Goal: Task Accomplishment & Management: Use online tool/utility

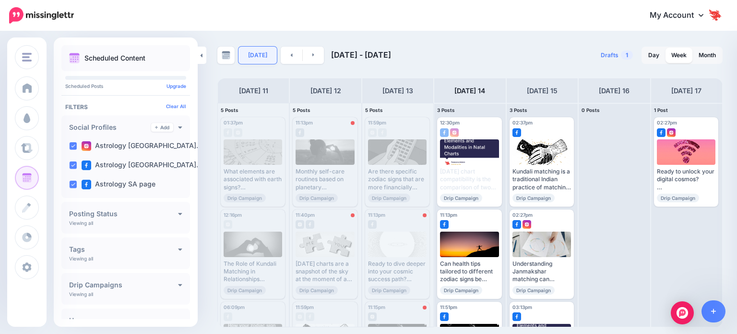
click at [257, 57] on link "[DATE]" at bounding box center [258, 55] width 38 height 17
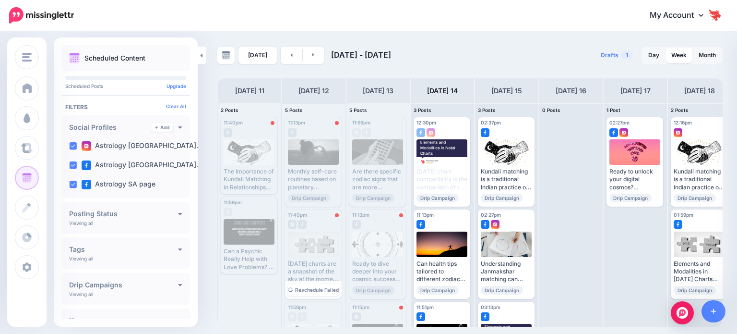
click at [306, 266] on div "[DATE] charts are a snapshot of the sky at the moment of a person's birth, prov…" at bounding box center [313, 272] width 51 height 24
click at [321, 264] on div "[DATE] charts are a snapshot of the sky at the moment of a person's birth, prov…" at bounding box center [313, 272] width 51 height 24
click at [325, 289] on span "Reschedule Failed" at bounding box center [317, 289] width 44 height 5
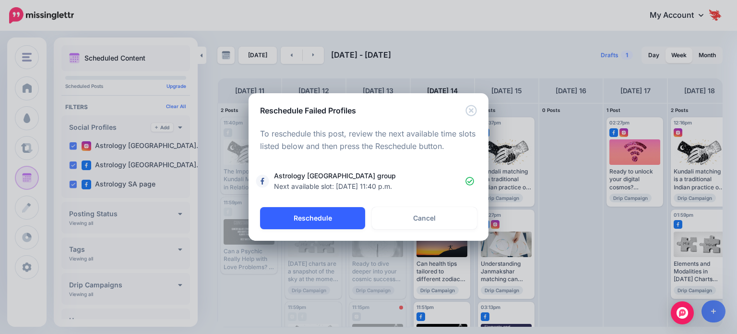
click at [344, 223] on button "Reschedule" at bounding box center [312, 218] width 105 height 22
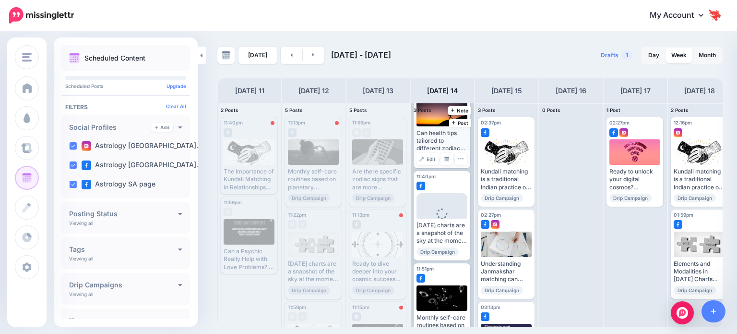
scroll to position [149, 0]
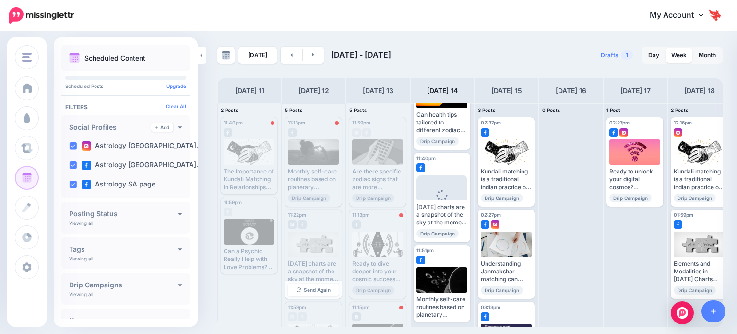
click at [325, 245] on div at bounding box center [313, 243] width 51 height 25
click at [314, 293] on link "Send Again" at bounding box center [313, 289] width 51 height 12
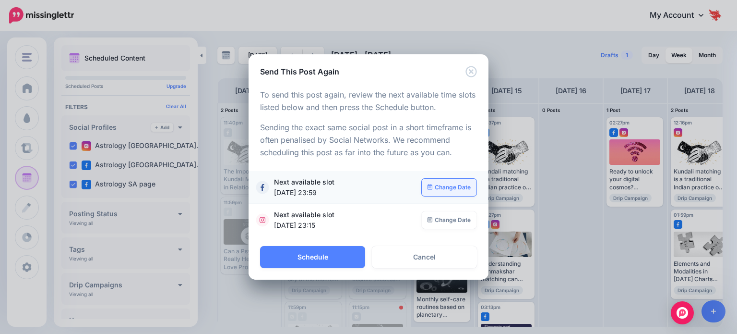
click at [441, 192] on link "Change Date" at bounding box center [449, 187] width 55 height 17
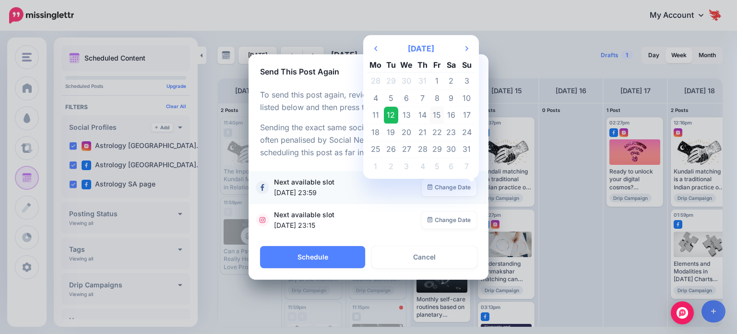
click at [439, 116] on td "15" at bounding box center [437, 115] width 14 height 17
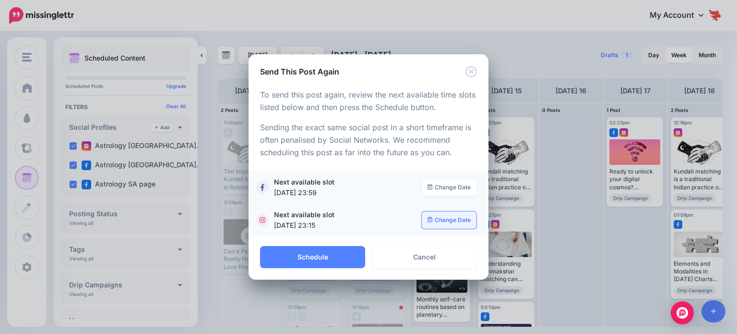
click at [444, 219] on link "Change Date" at bounding box center [449, 219] width 55 height 17
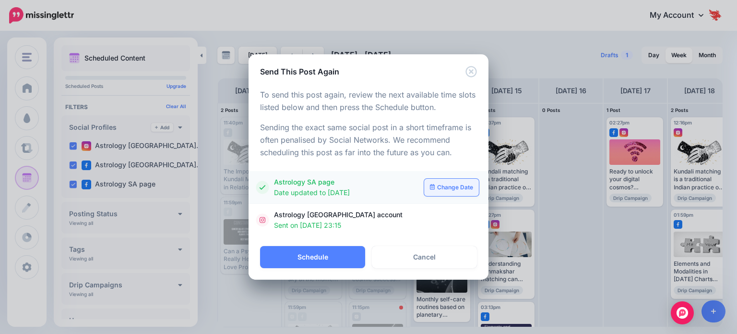
click at [444, 185] on link "Change Date" at bounding box center [451, 187] width 55 height 17
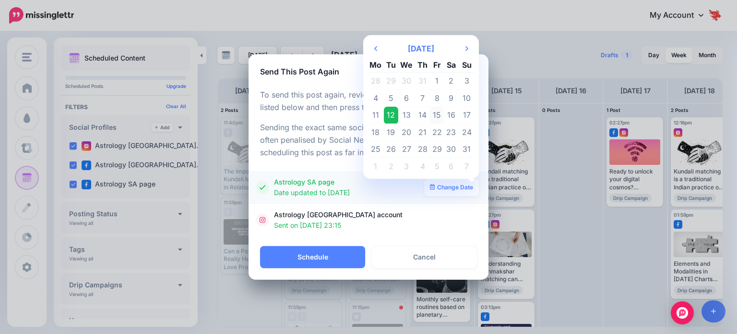
click at [436, 113] on td "15" at bounding box center [437, 115] width 14 height 17
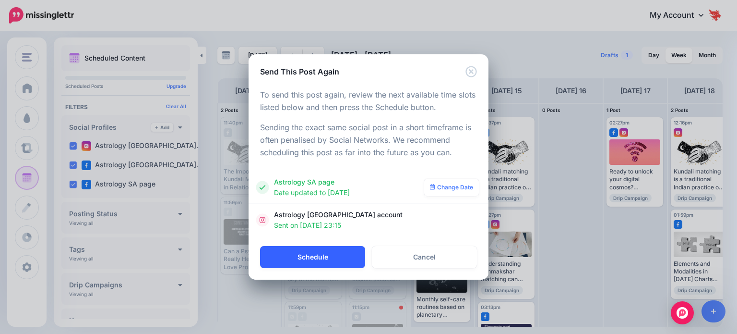
click at [344, 255] on button "Schedule" at bounding box center [312, 257] width 105 height 22
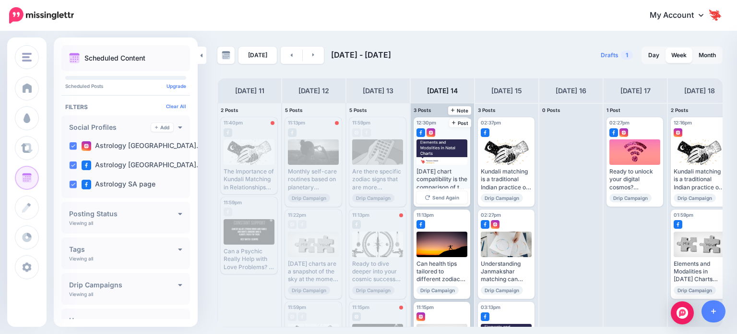
click at [455, 170] on div "[DATE] chart compatibility is the comparison of two individuals' birth charts t…" at bounding box center [442, 180] width 51 height 24
click at [441, 198] on span "Send Again" at bounding box center [446, 197] width 27 height 5
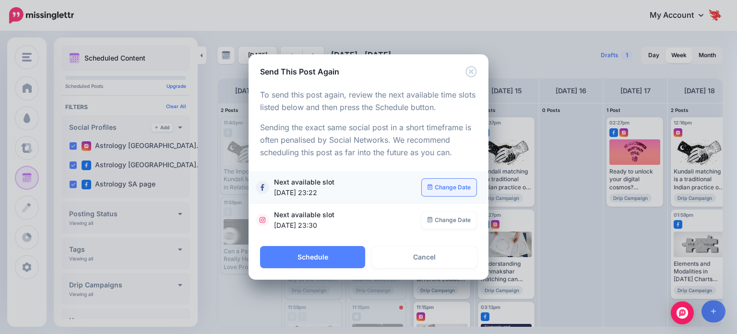
click at [436, 191] on link "Change Date" at bounding box center [449, 187] width 55 height 17
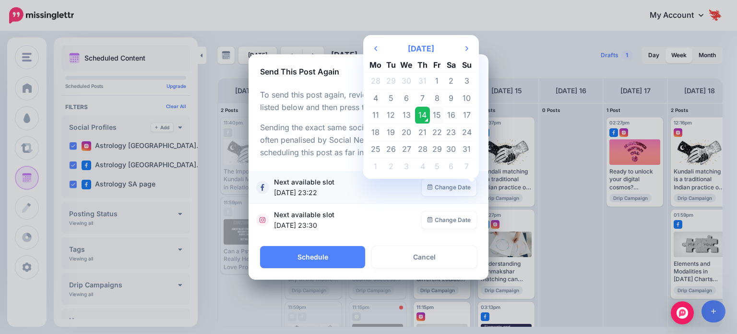
click at [436, 112] on td "15" at bounding box center [437, 115] width 14 height 17
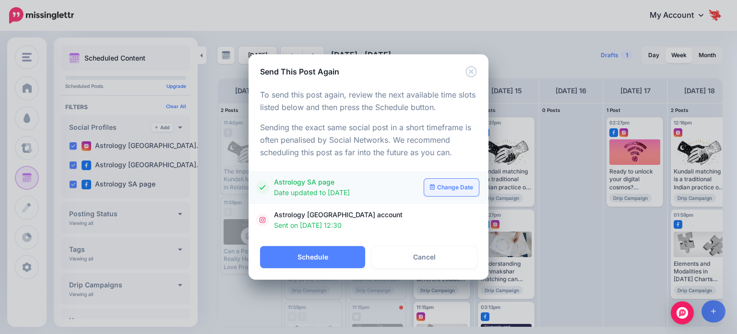
click at [442, 186] on link "Change Date" at bounding box center [451, 187] width 55 height 17
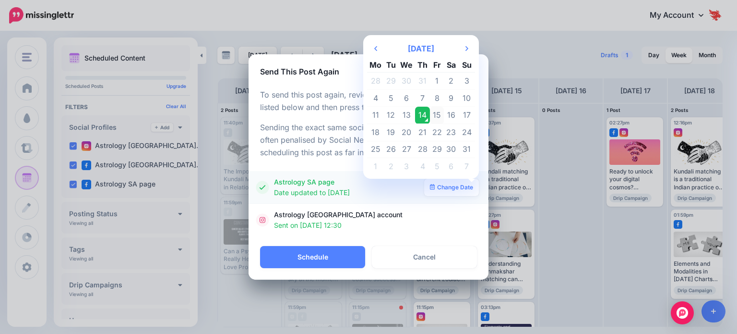
click at [438, 112] on td "15" at bounding box center [437, 115] width 14 height 17
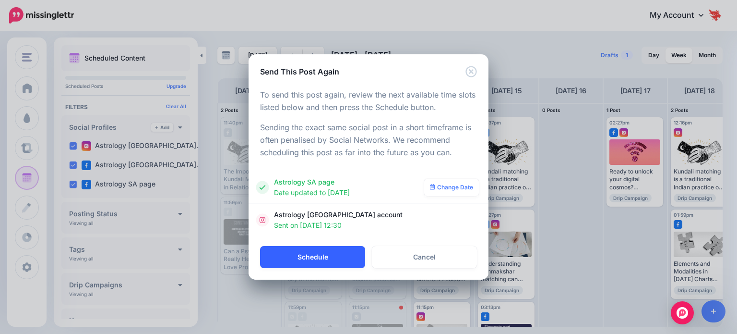
click at [330, 254] on button "Schedule" at bounding box center [312, 257] width 105 height 22
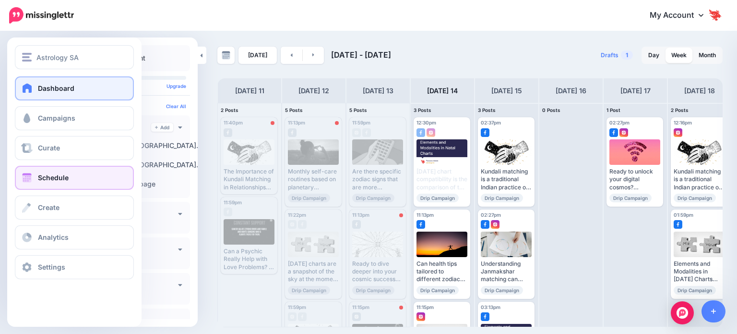
click at [68, 90] on span "Dashboard" at bounding box center [56, 88] width 36 height 8
